Goal: Find contact information: Find contact information

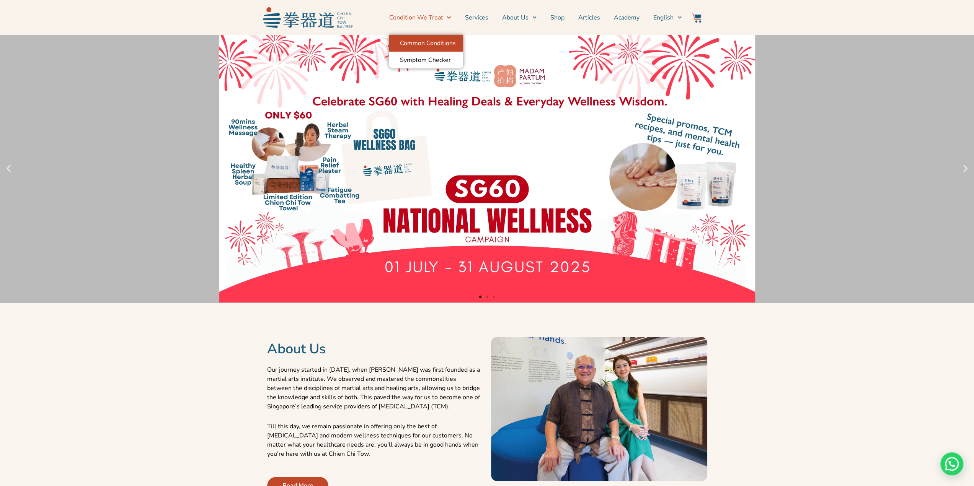
click at [438, 39] on link "Common Conditions" at bounding box center [426, 43] width 74 height 17
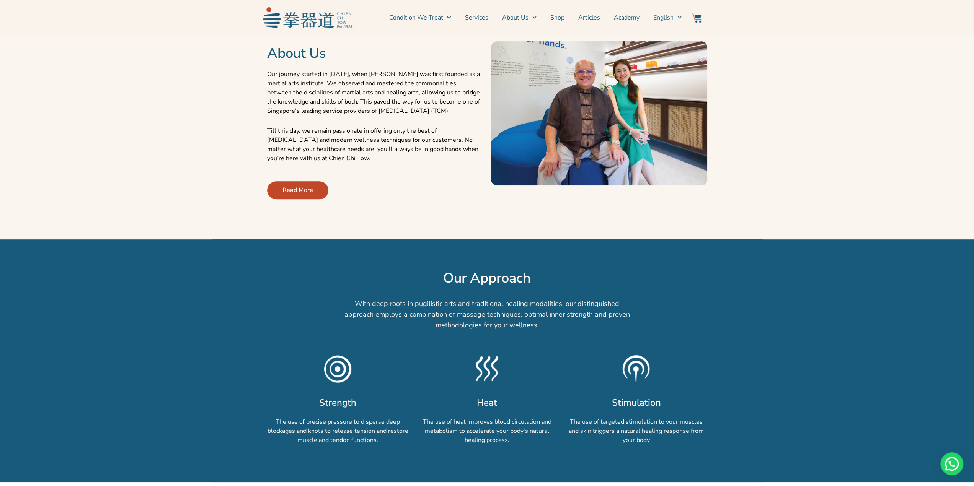
scroll to position [306, 0]
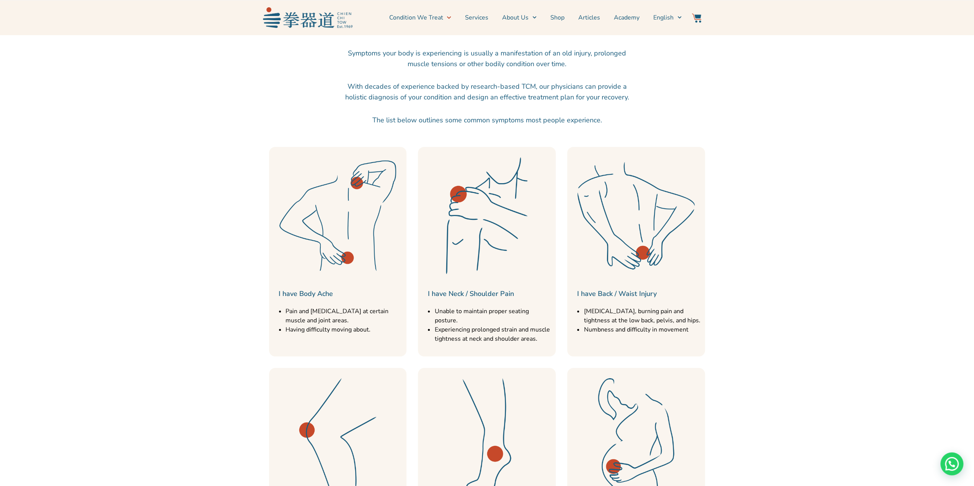
scroll to position [38, 0]
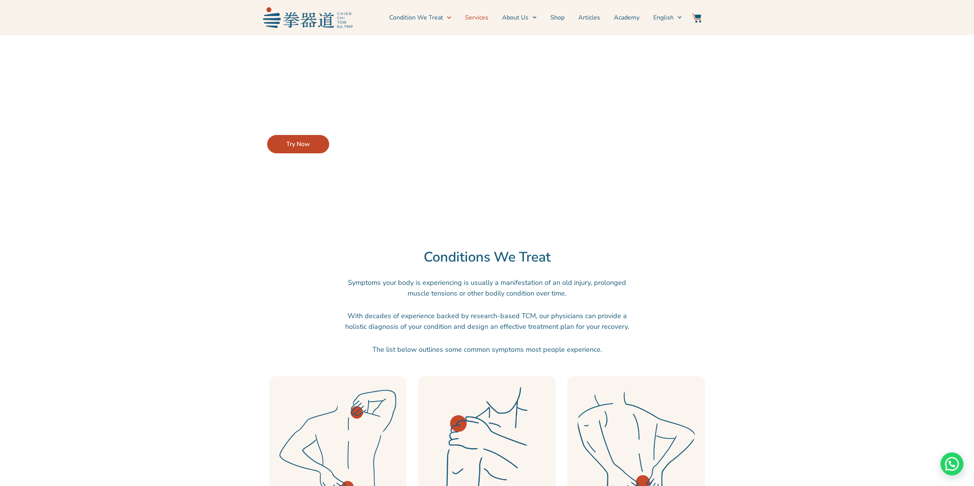
click at [479, 16] on link "Services" at bounding box center [476, 17] width 23 height 19
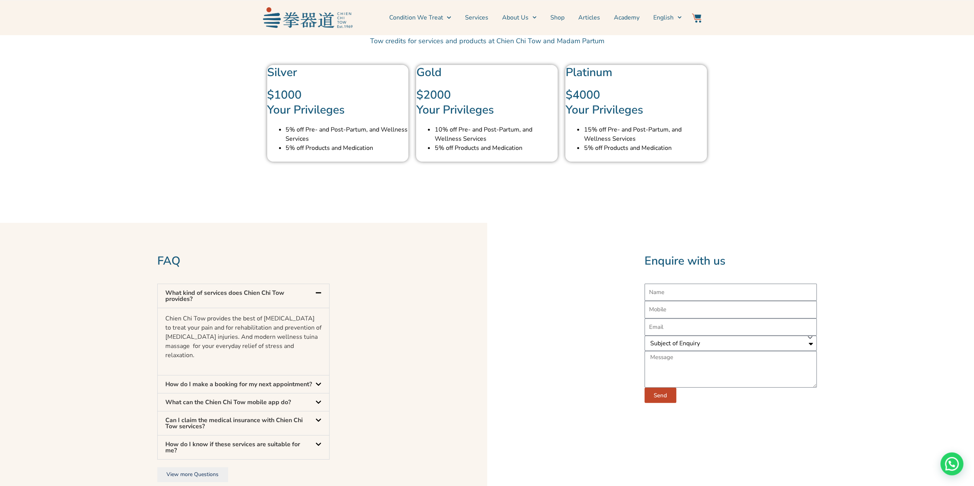
scroll to position [2104, 0]
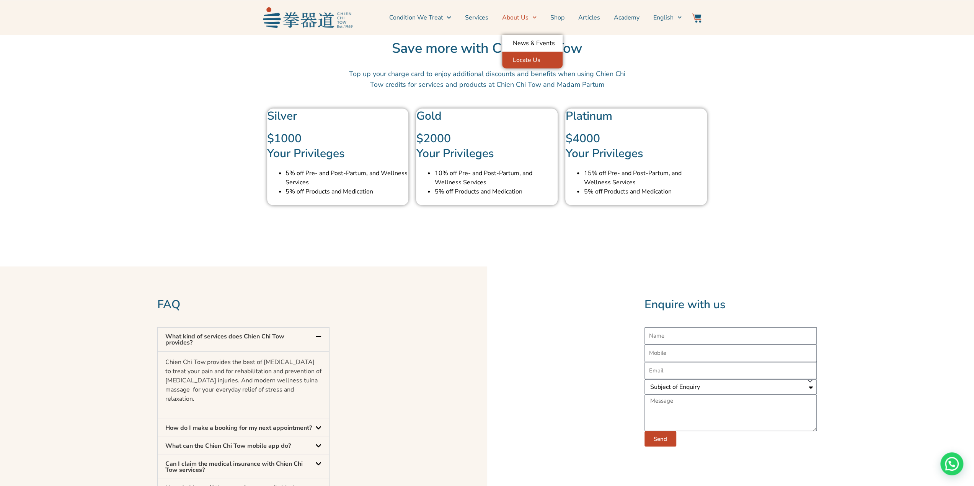
click at [523, 59] on link "Locate Us" at bounding box center [532, 60] width 60 height 17
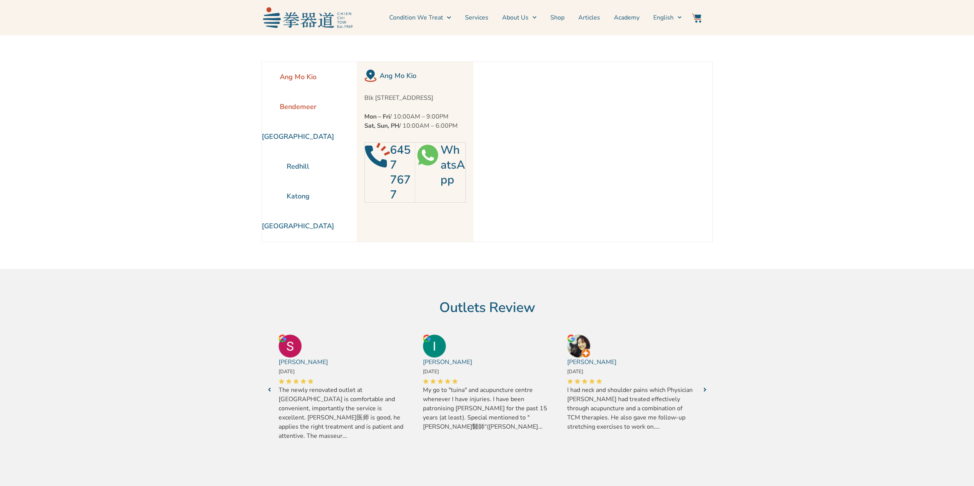
click at [294, 101] on li "Bendemeer" at bounding box center [298, 107] width 72 height 30
drag, startPoint x: 362, startPoint y: 97, endPoint x: 433, endPoint y: 107, distance: 71.8
click at [433, 103] on p "Blk [STREET_ADDRESS]" at bounding box center [414, 97] width 101 height 9
copy p "Blk [STREET_ADDRESS]"
